Goal: Check status

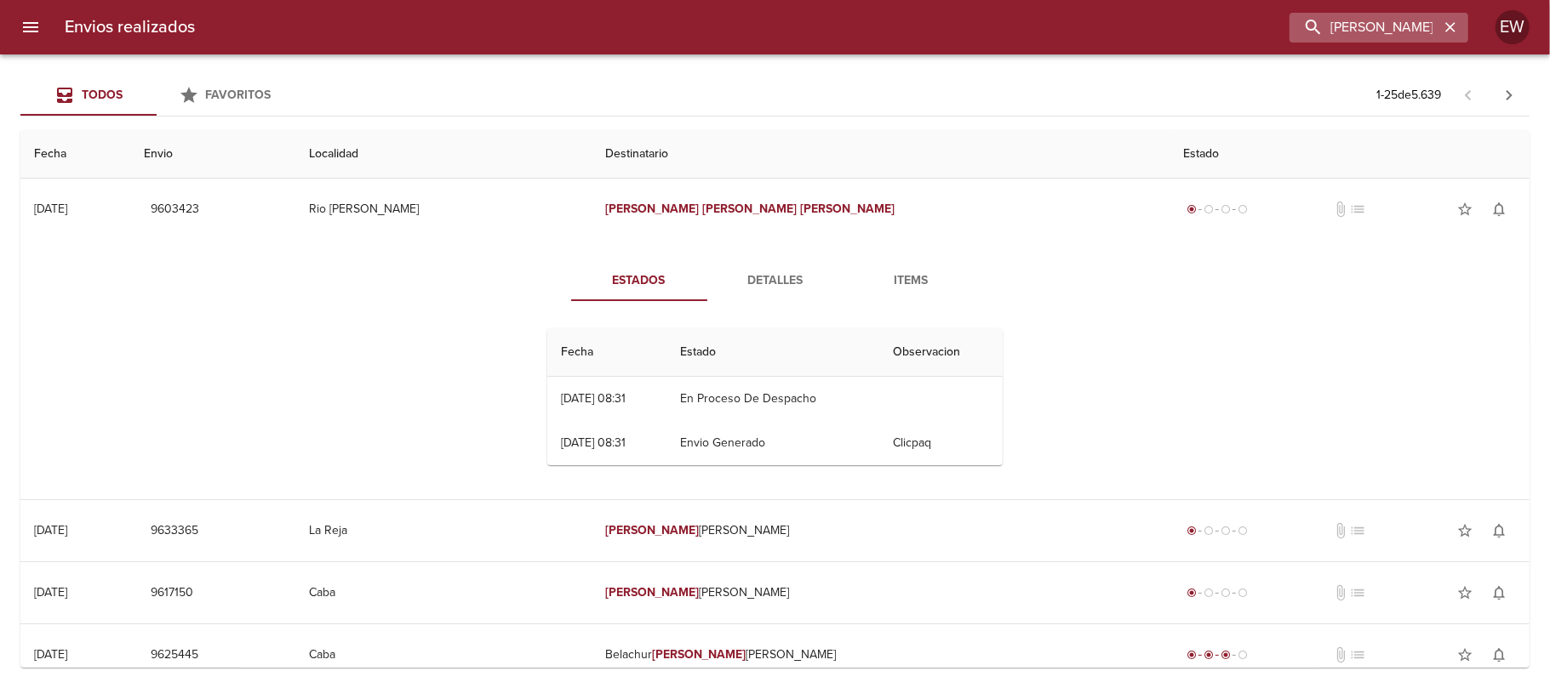
click at [1444, 27] on icon "button" at bounding box center [1450, 27] width 17 height 17
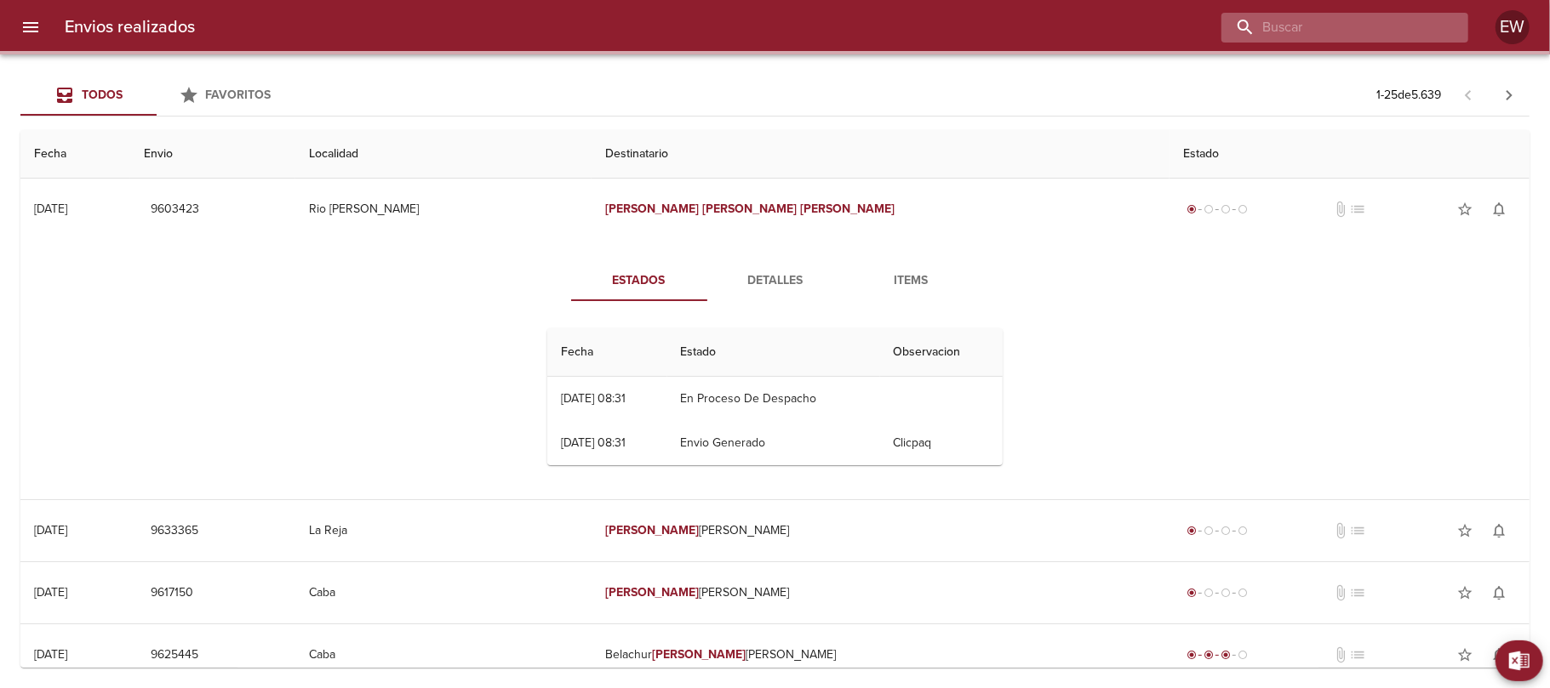
click at [1406, 27] on input "buscar" at bounding box center [1330, 28] width 218 height 30
paste input "[PERSON_NAME]"
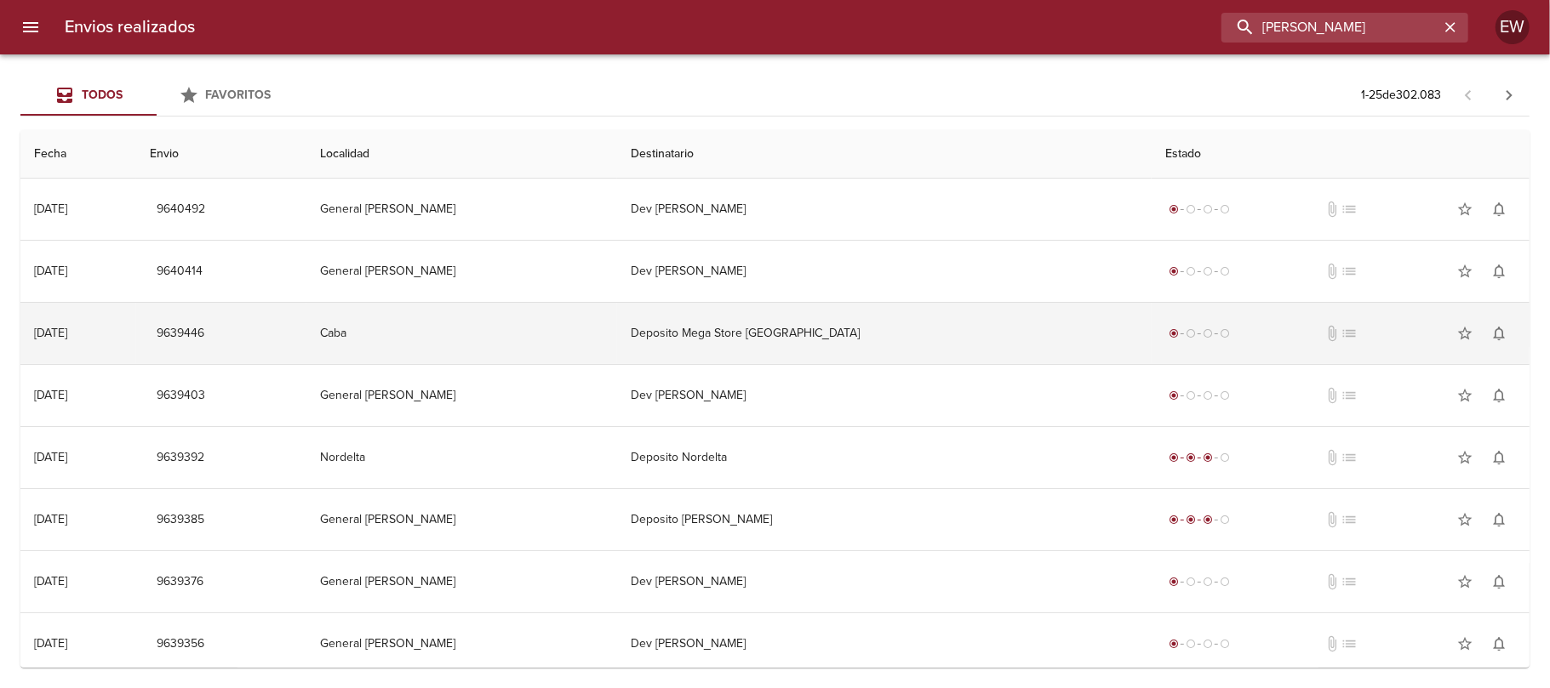
type input "[PERSON_NAME]"
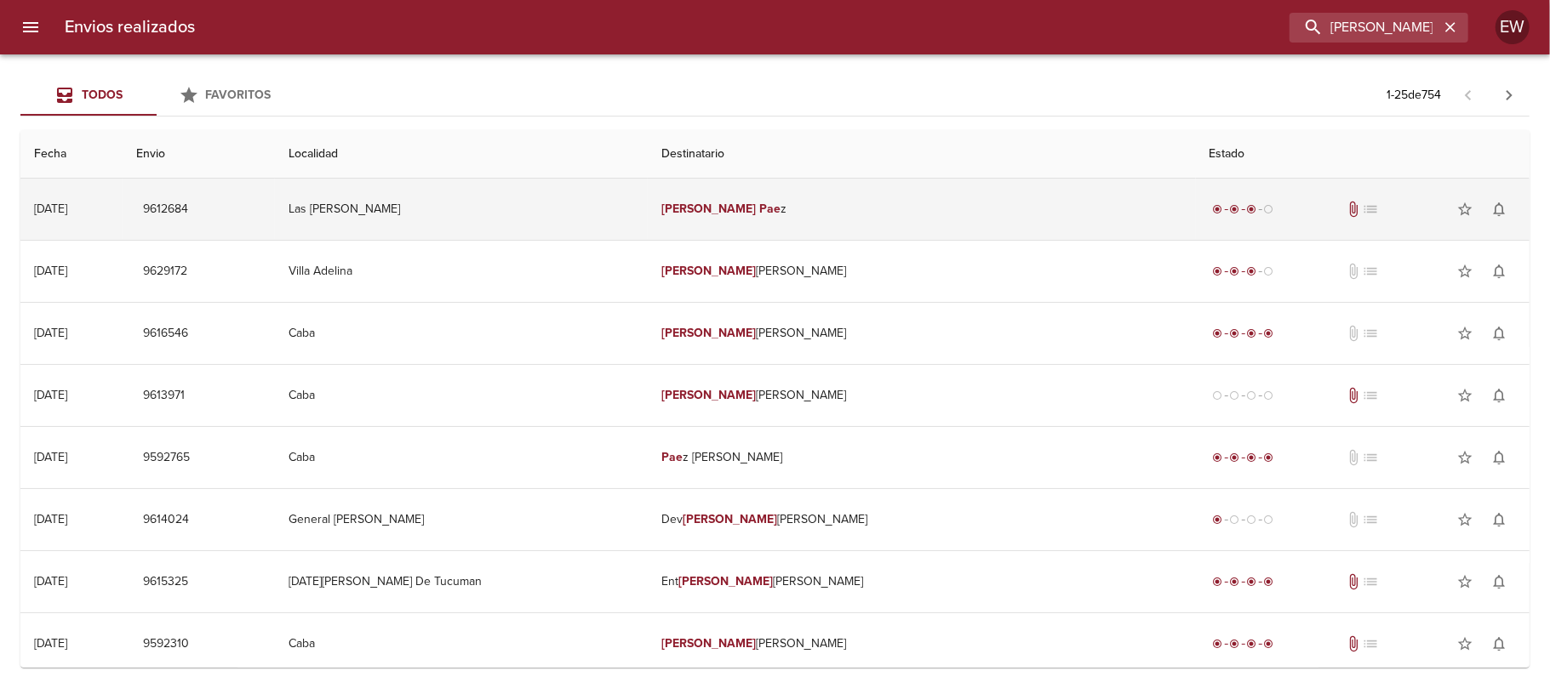
click at [648, 209] on td "Las [PERSON_NAME]" at bounding box center [461, 209] width 373 height 61
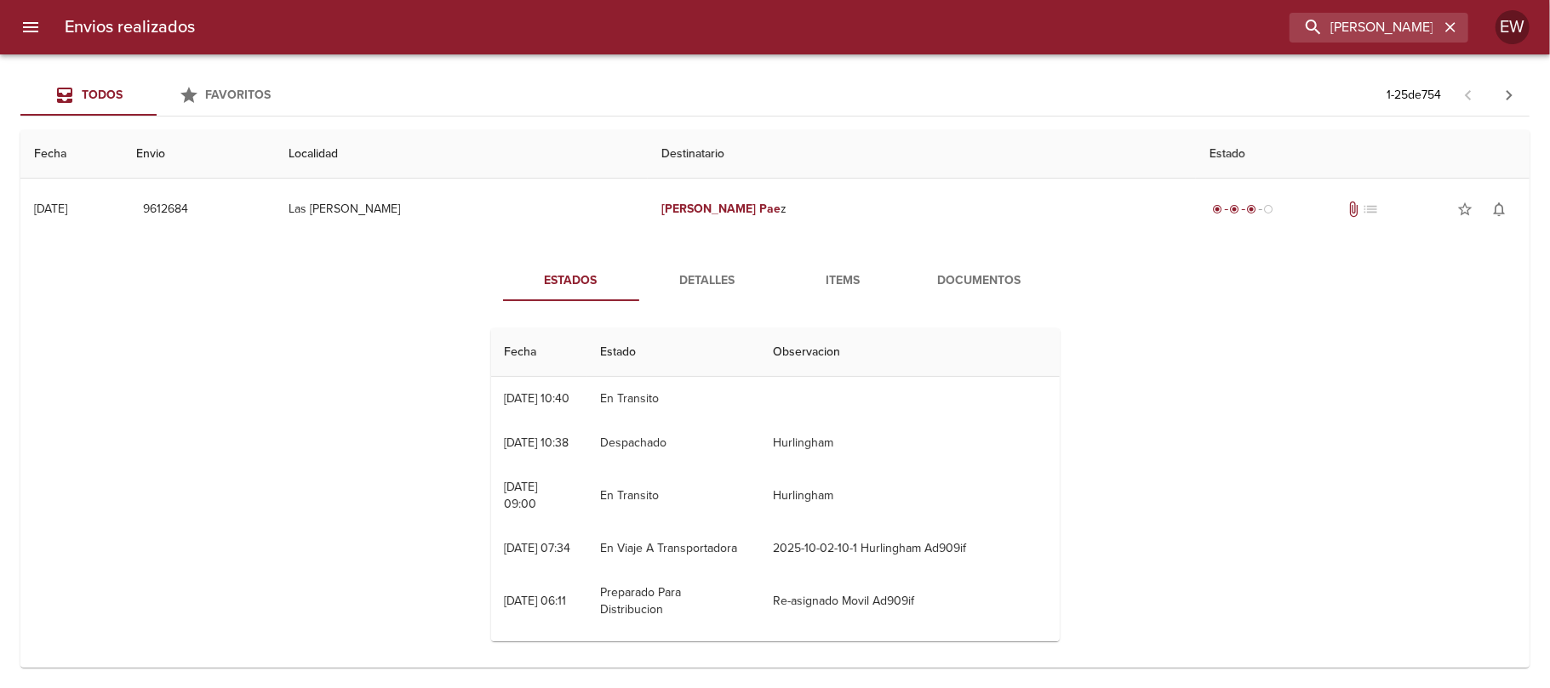
click at [677, 283] on span "Detalles" at bounding box center [707, 281] width 116 height 21
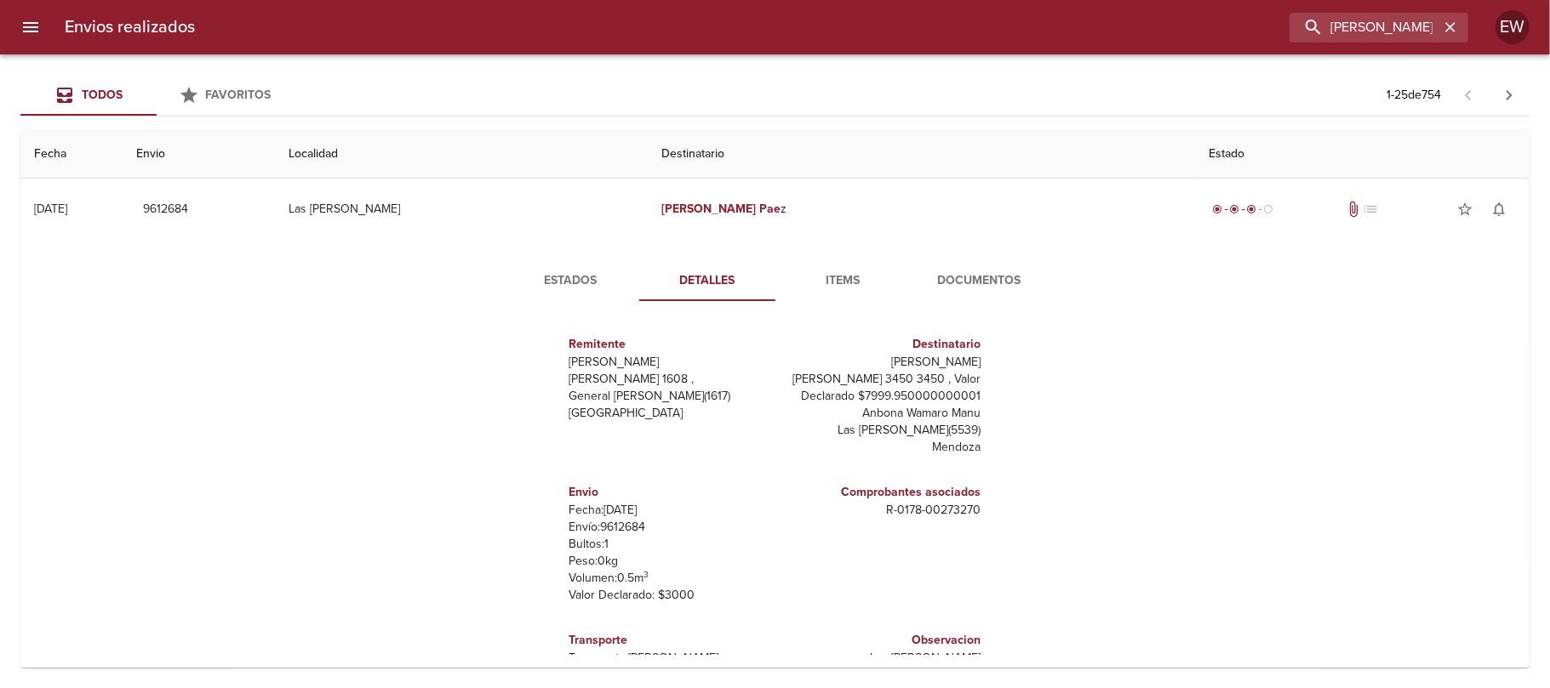
click at [580, 283] on span "Estados" at bounding box center [571, 281] width 116 height 21
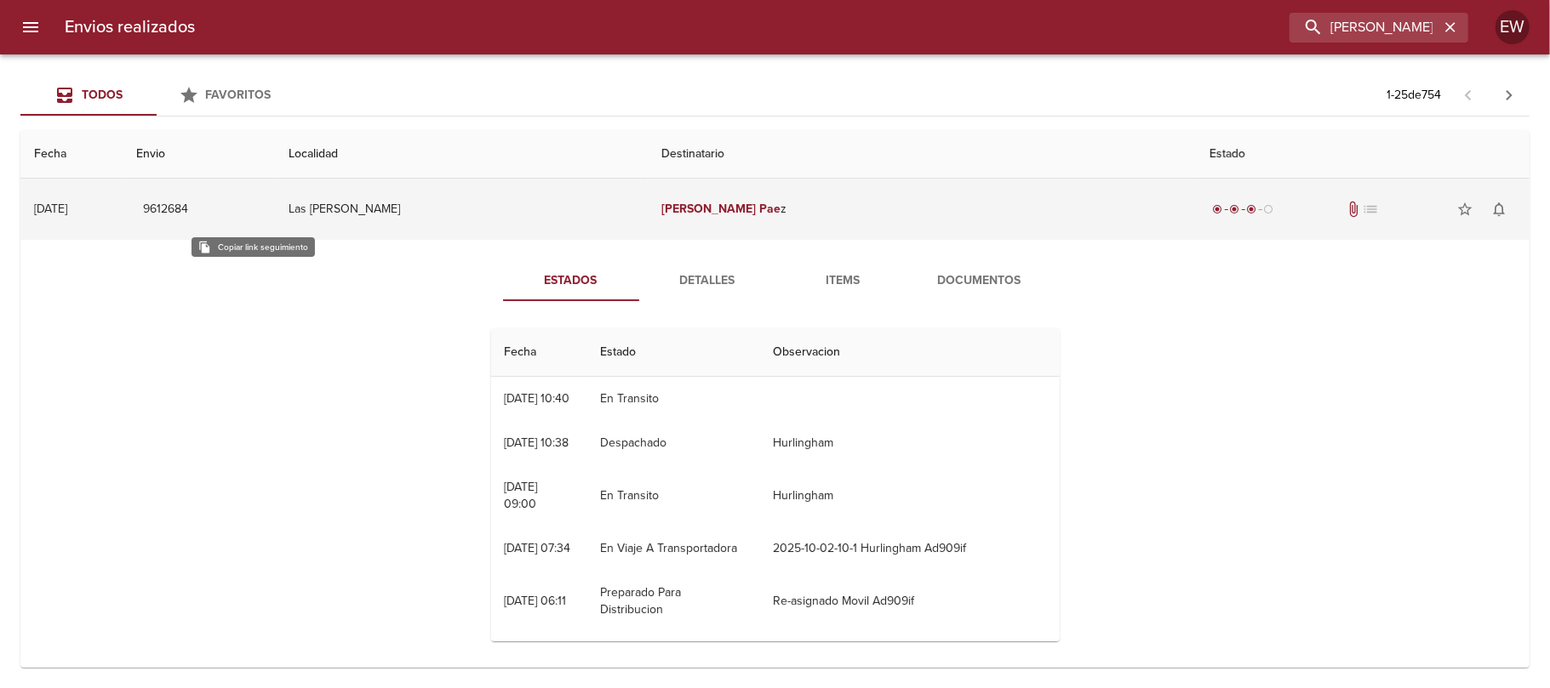
click at [188, 203] on span "9612684" at bounding box center [165, 209] width 45 height 21
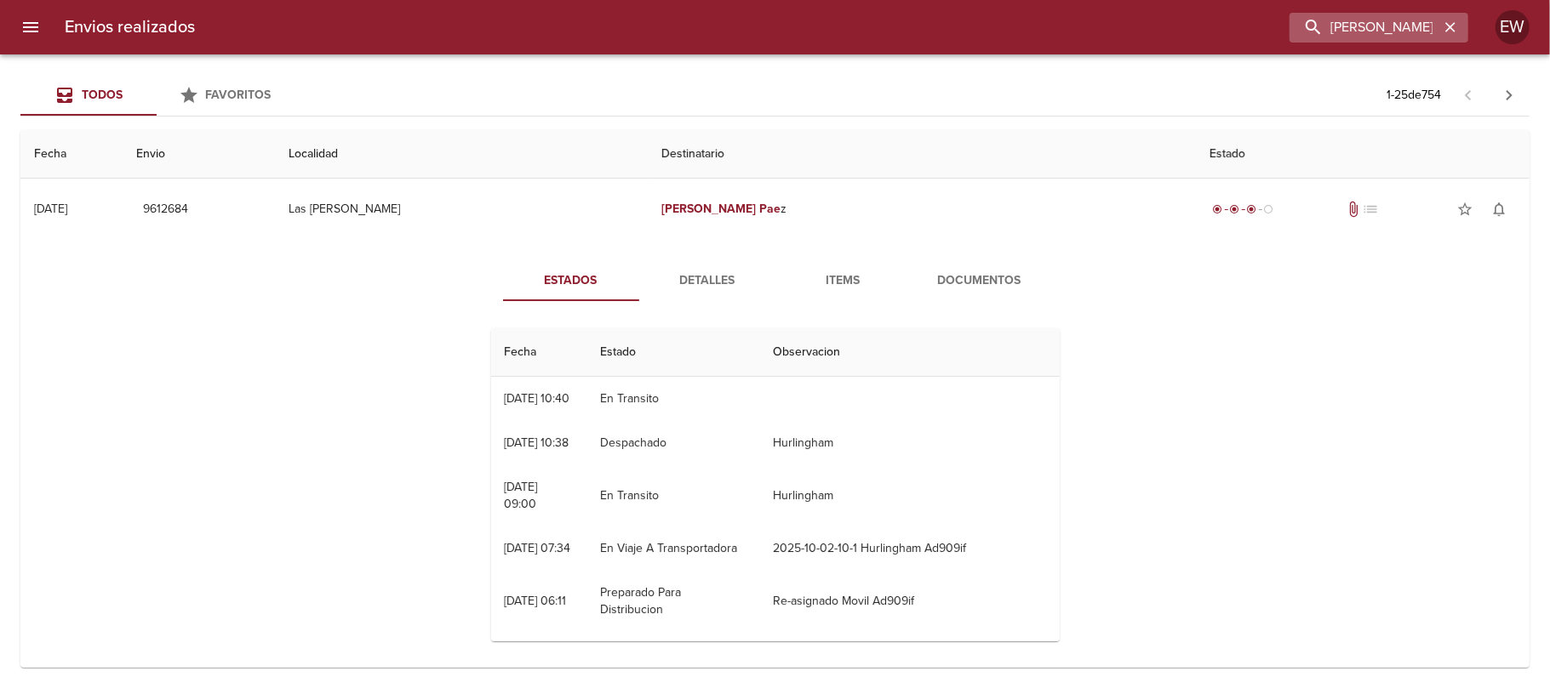
click at [1450, 31] on icon "button" at bounding box center [1450, 27] width 17 height 17
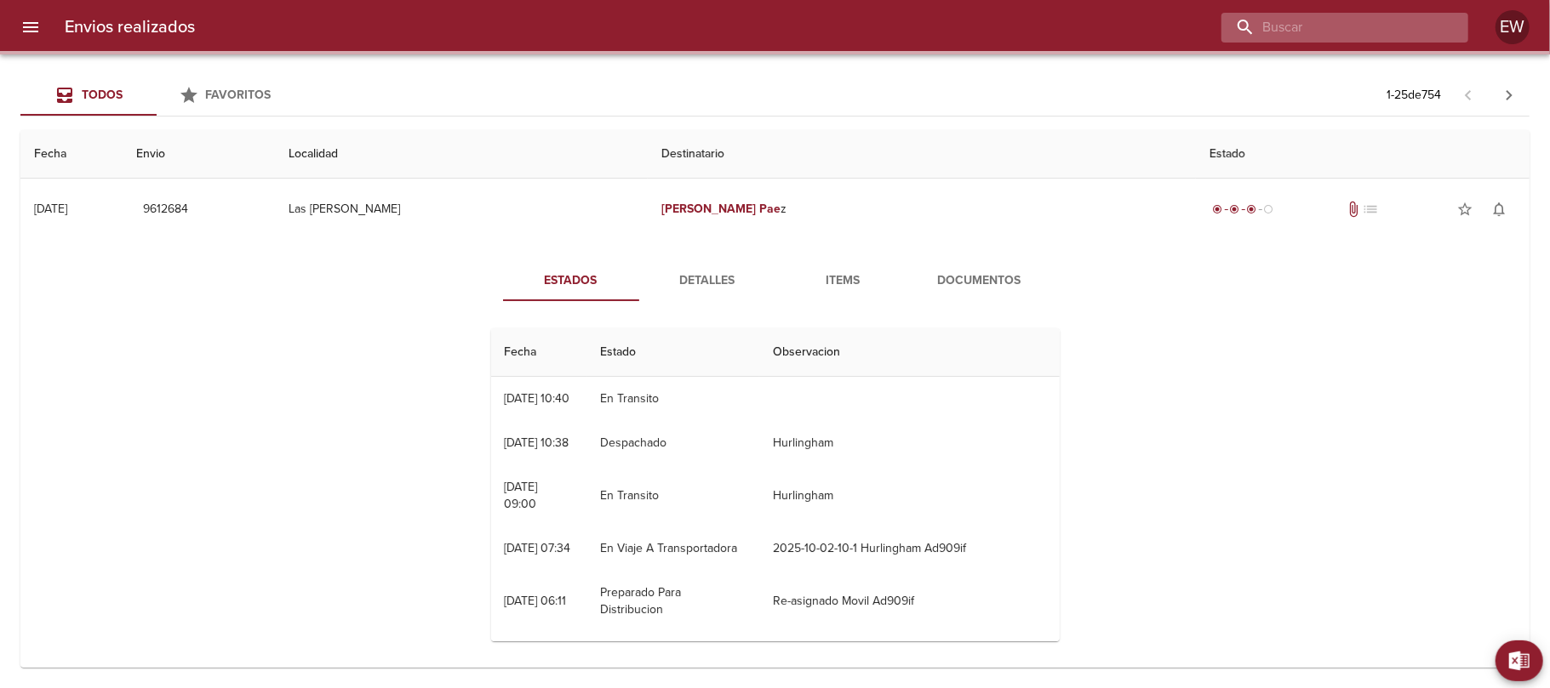
click at [1404, 24] on input "buscar" at bounding box center [1330, 28] width 218 height 30
click at [1401, 24] on input "buscar" at bounding box center [1330, 28] width 218 height 30
paste input "[PERSON_NAME]"
type input "[PERSON_NAME]"
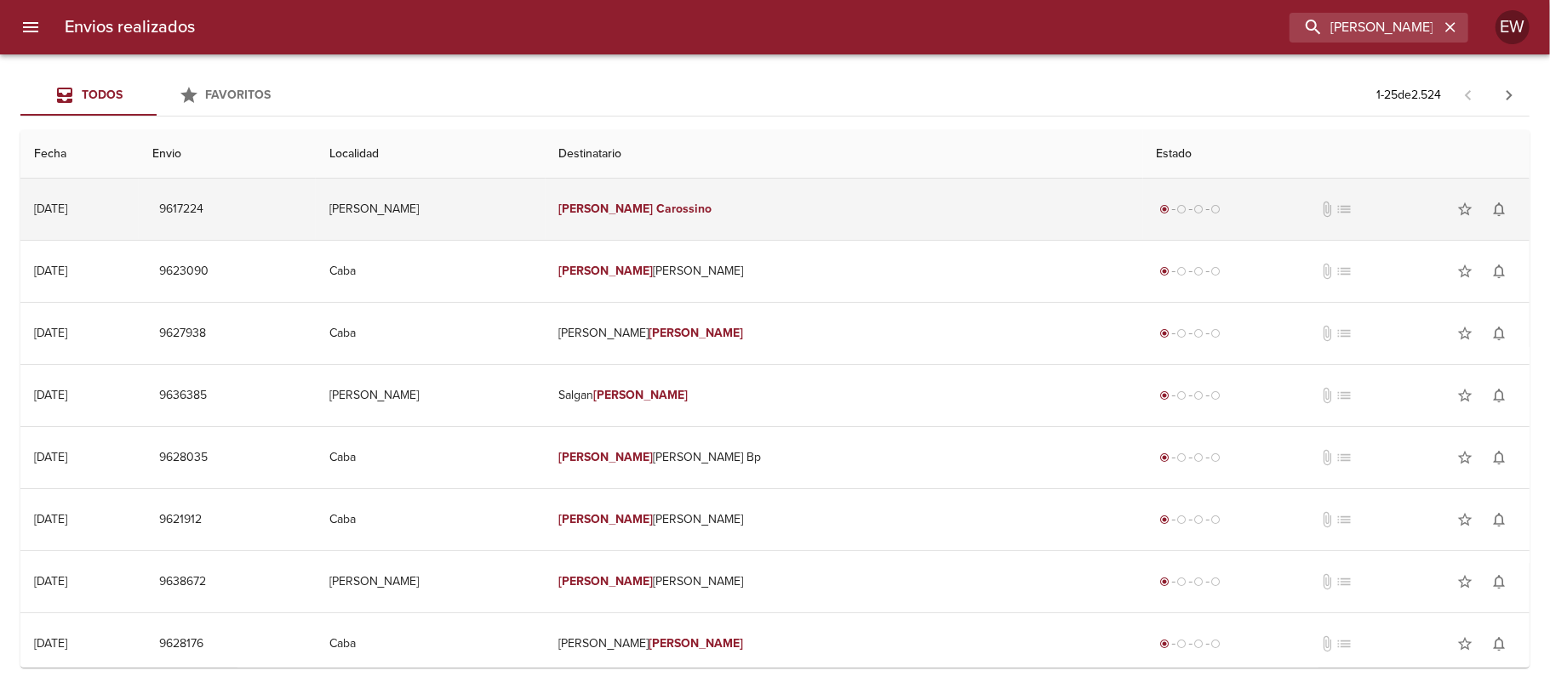
click at [768, 223] on td "[PERSON_NAME]" at bounding box center [844, 209] width 597 height 61
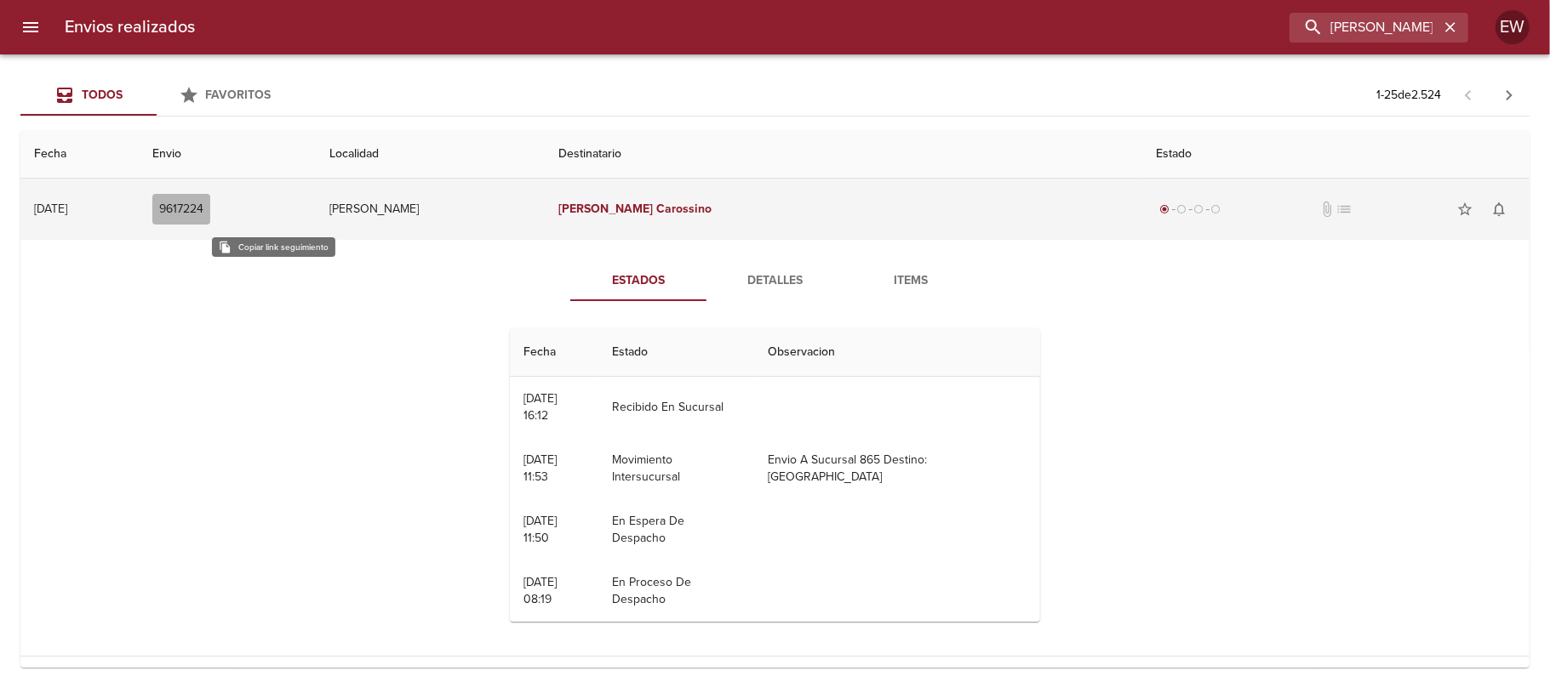
click at [203, 214] on span "9617224" at bounding box center [181, 209] width 44 height 21
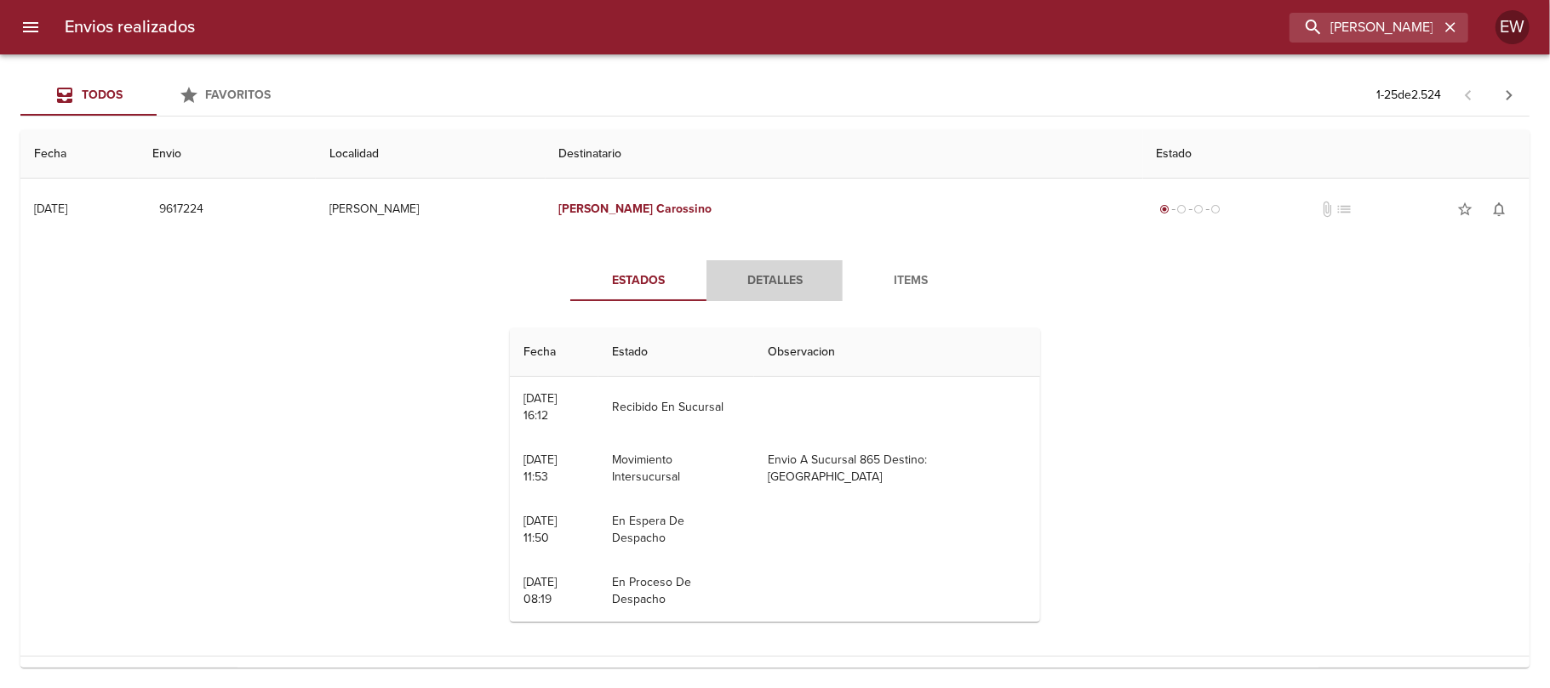
click at [754, 266] on button "Detalles" at bounding box center [774, 280] width 136 height 41
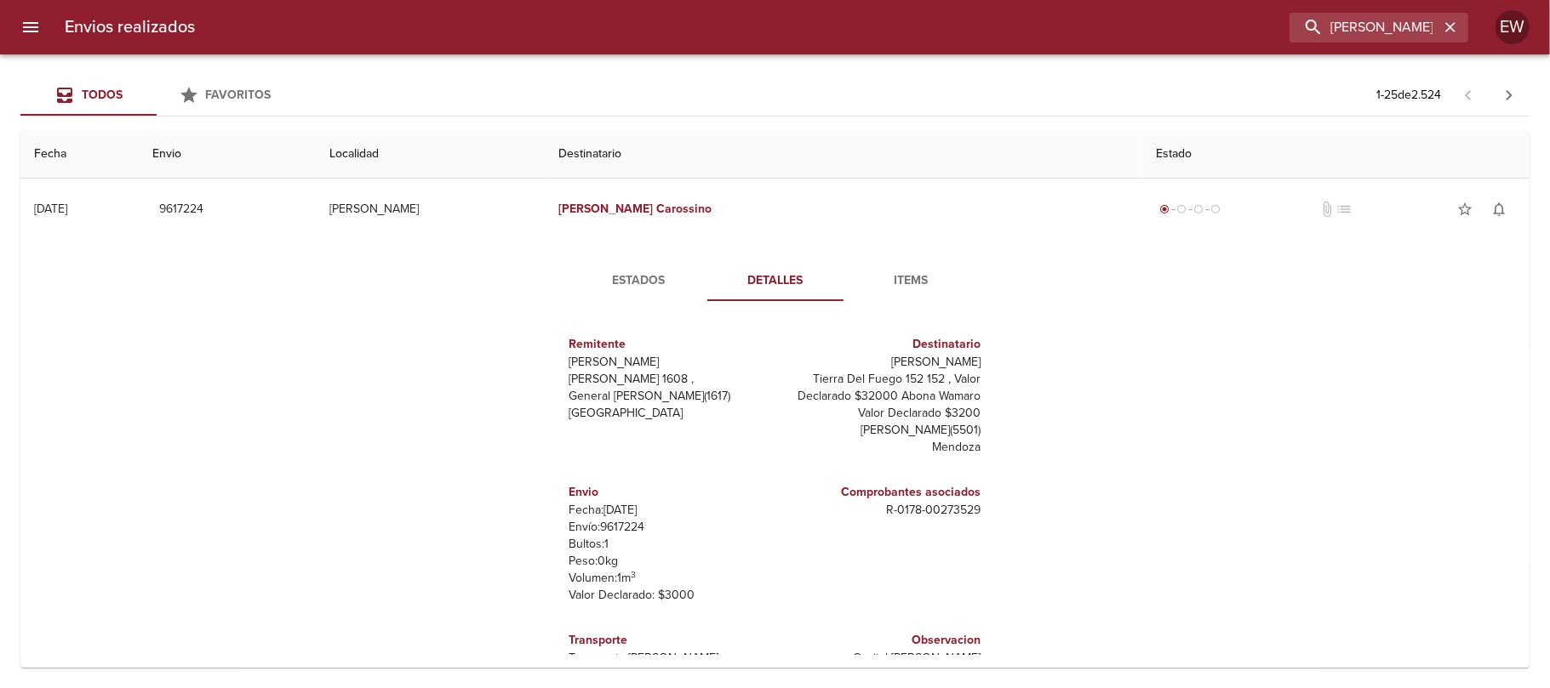
click at [626, 276] on span "Estados" at bounding box center [639, 281] width 116 height 21
